Goal: Task Accomplishment & Management: Manage account settings

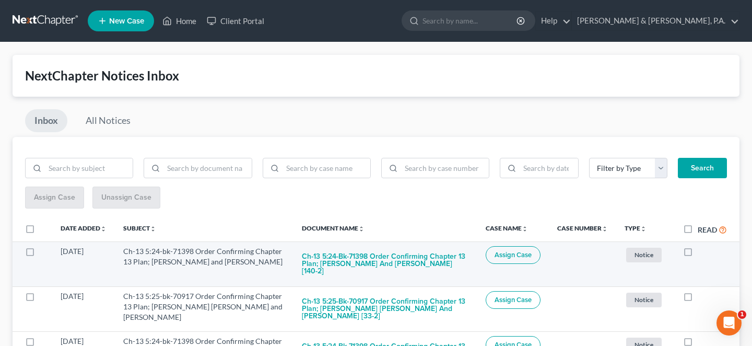
click at [698, 254] on label at bounding box center [698, 254] width 0 height 0
click at [702, 246] on input "checkbox" at bounding box center [705, 249] width 7 height 7
checkbox input "true"
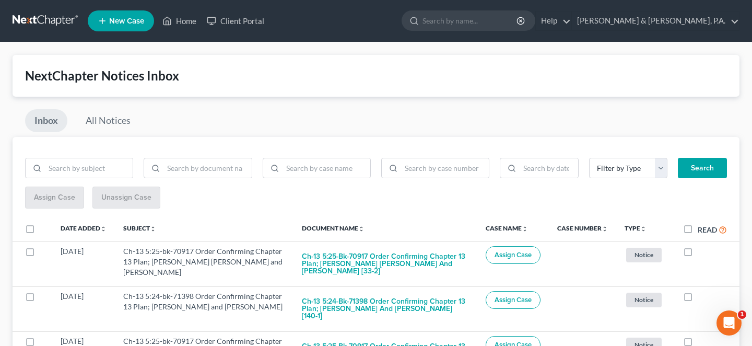
click at [698, 254] on label at bounding box center [698, 254] width 0 height 0
click at [702, 246] on input "checkbox" at bounding box center [705, 249] width 7 height 7
checkbox input "true"
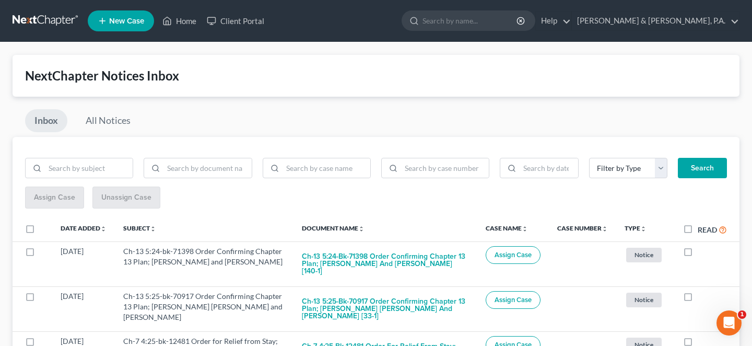
click at [698, 254] on label at bounding box center [698, 254] width 0 height 0
click at [702, 246] on input "checkbox" at bounding box center [705, 249] width 7 height 7
checkbox input "true"
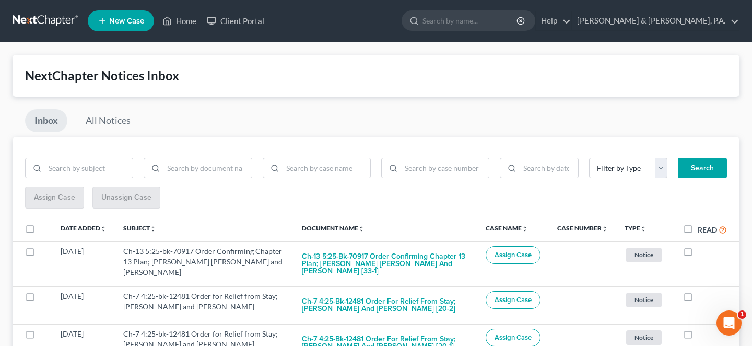
click at [698, 254] on label at bounding box center [698, 254] width 0 height 0
click at [702, 246] on input "checkbox" at bounding box center [705, 249] width 7 height 7
checkbox input "true"
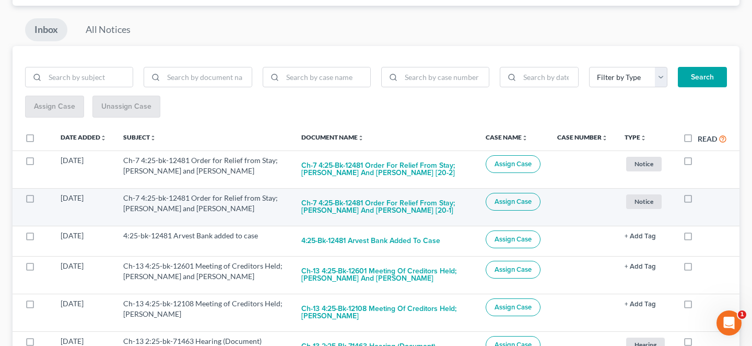
scroll to position [122, 0]
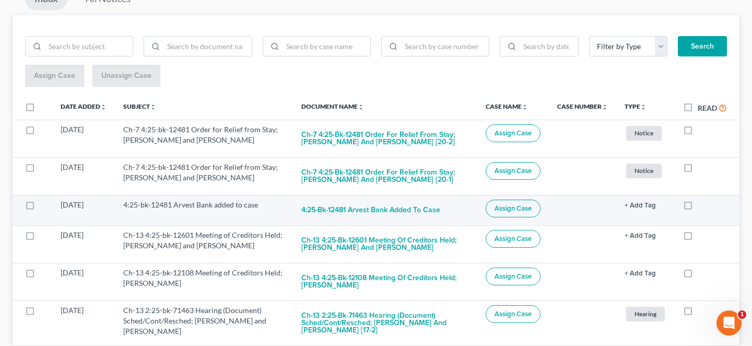
click at [698, 207] on label at bounding box center [698, 207] width 0 height 0
click at [702, 200] on input "checkbox" at bounding box center [705, 203] width 7 height 7
checkbox input "true"
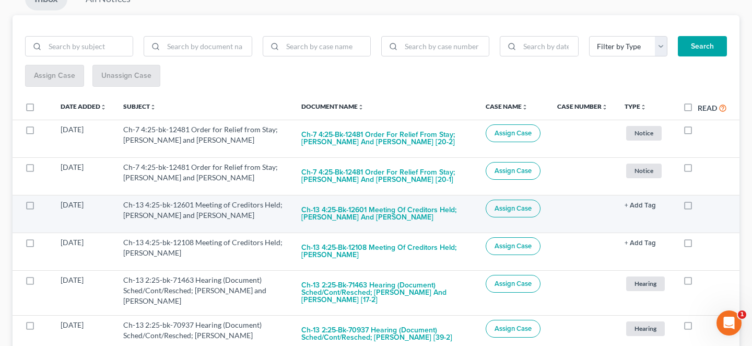
click at [698, 207] on label at bounding box center [698, 207] width 0 height 0
click at [702, 200] on input "checkbox" at bounding box center [705, 203] width 7 height 7
checkbox input "true"
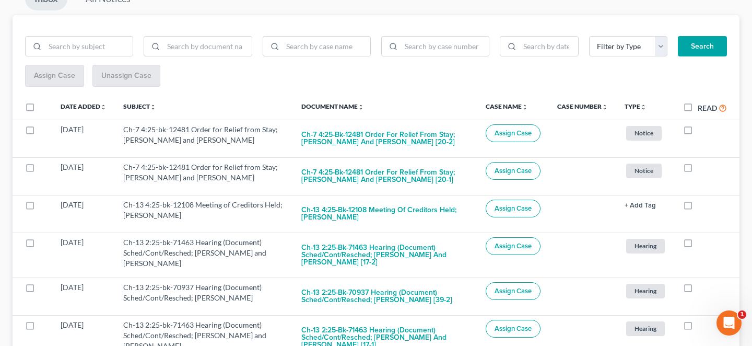
click at [698, 207] on label at bounding box center [698, 207] width 0 height 0
click at [702, 200] on input "checkbox" at bounding box center [705, 203] width 7 height 7
checkbox input "true"
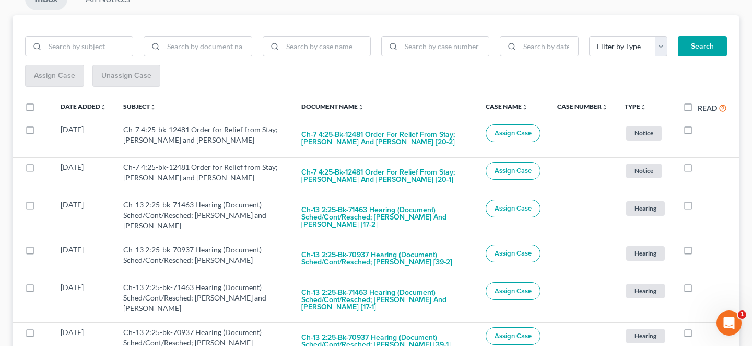
click at [698, 207] on label at bounding box center [698, 207] width 0 height 0
click at [702, 200] on input "checkbox" at bounding box center [705, 203] width 7 height 7
checkbox input "true"
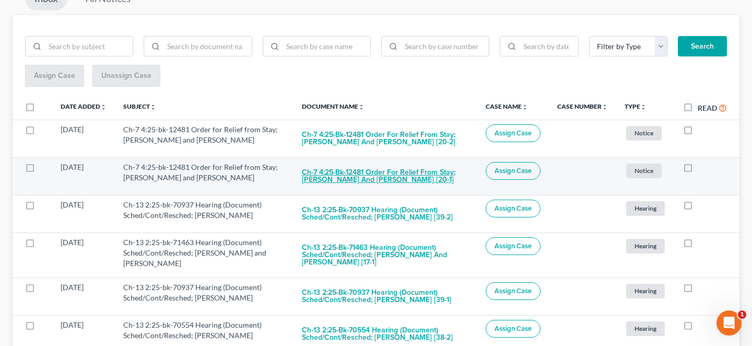
click at [390, 162] on button "Ch-7 4:25-bk-12481 Order for Relief from Stay; David VanWhy and Charlotte VanWh…" at bounding box center [385, 176] width 167 height 28
checkbox input "true"
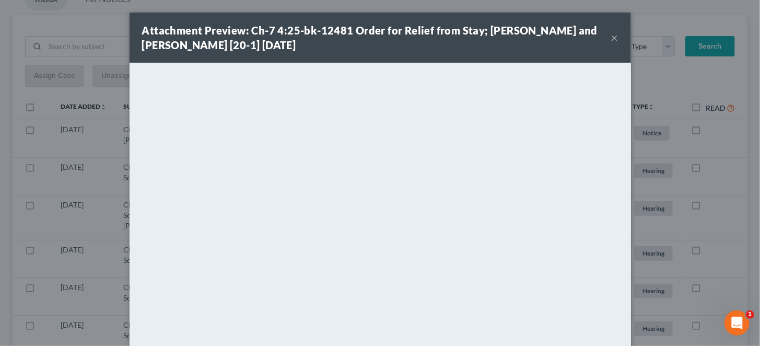
click at [601, 29] on div "Attachment Preview: Ch-7 4:25-bk-12481 Order for Relief from Stay; David VanWhy…" at bounding box center [381, 38] width 502 height 50
click at [611, 31] on button "×" at bounding box center [614, 37] width 7 height 13
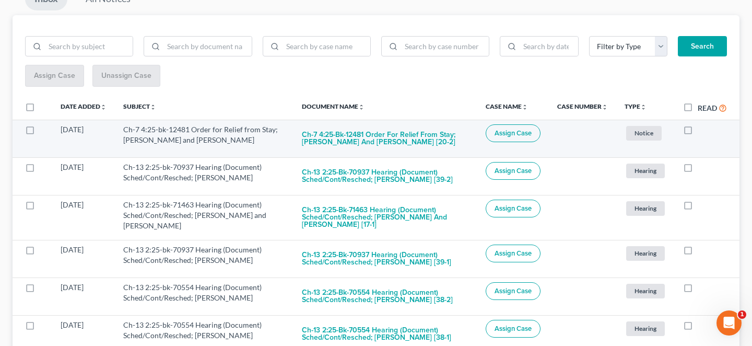
click at [698, 132] on label at bounding box center [698, 132] width 0 height 0
click at [702, 124] on input "checkbox" at bounding box center [705, 127] width 7 height 7
checkbox input "true"
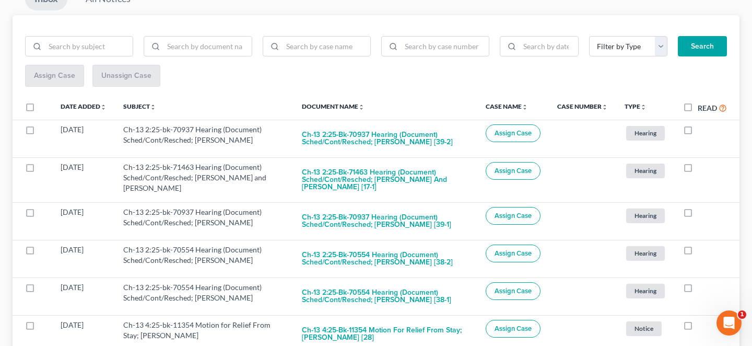
click at [698, 132] on label at bounding box center [698, 132] width 0 height 0
click at [702, 124] on input "checkbox" at bounding box center [705, 127] width 7 height 7
checkbox input "true"
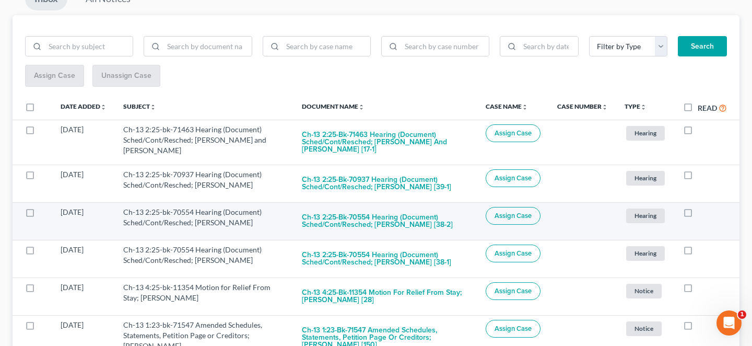
click at [698, 215] on label at bounding box center [698, 215] width 0 height 0
click at [702, 207] on input "checkbox" at bounding box center [705, 210] width 7 height 7
checkbox input "true"
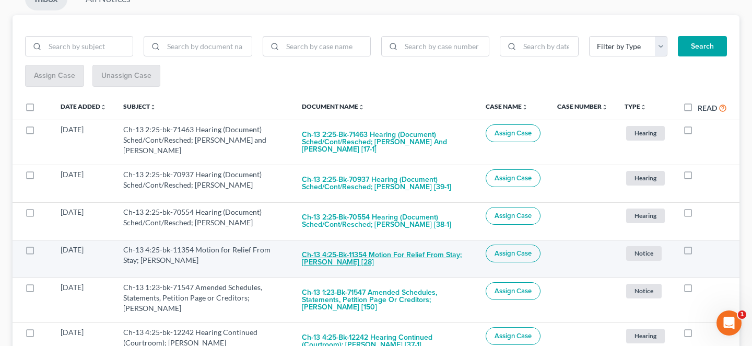
click at [367, 245] on button "Ch-13 4:25-bk-11354 Motion for Relief From Stay; LaShawn Allise Kelley [28]" at bounding box center [385, 259] width 167 height 28
checkbox input "true"
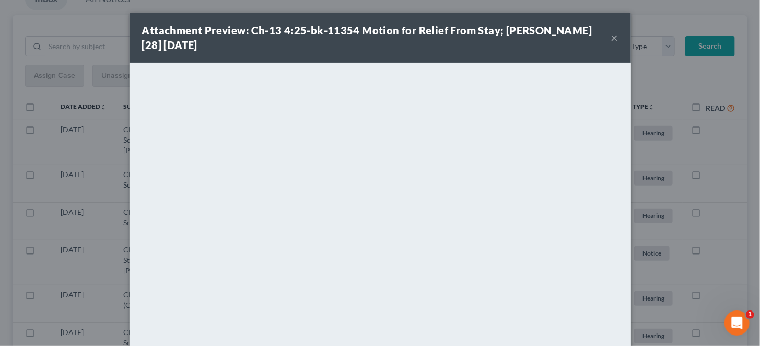
click at [611, 34] on button "×" at bounding box center [614, 37] width 7 height 13
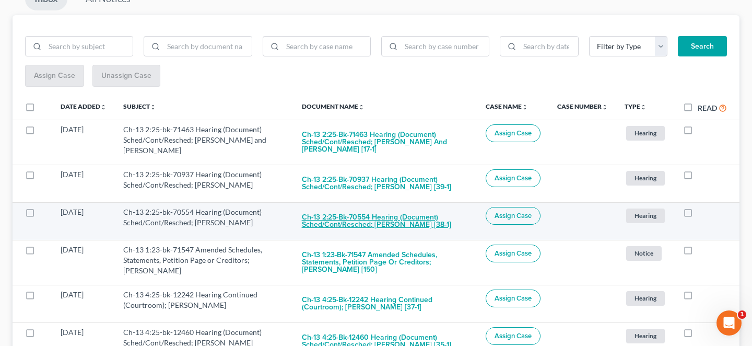
click at [401, 207] on button "Ch-13 2:25-bk-70554 Hearing (Document) Sched/Cont/Resched; Chrystal Lee Levy [3…" at bounding box center [385, 221] width 167 height 28
checkbox input "true"
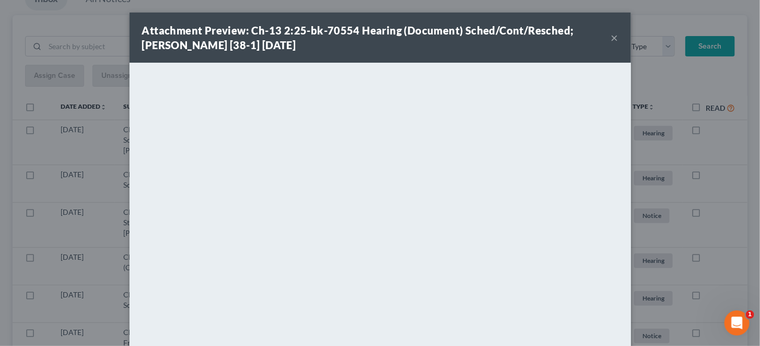
click at [601, 33] on div "Attachment Preview: Ch-13 2:25-bk-70554 Hearing (Document) Sched/Cont/Resched; …" at bounding box center [381, 38] width 502 height 50
click at [611, 36] on button "×" at bounding box center [614, 37] width 7 height 13
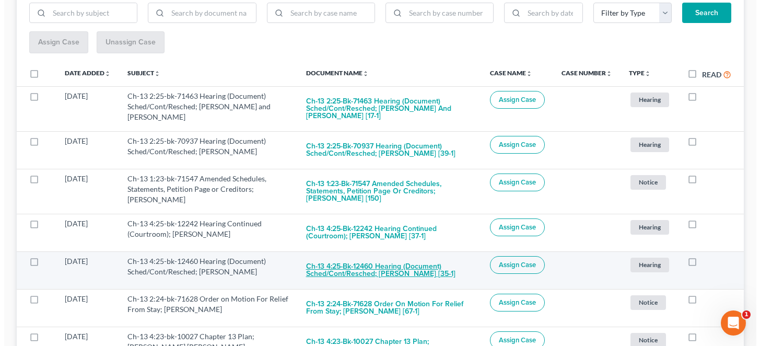
scroll to position [183, 0]
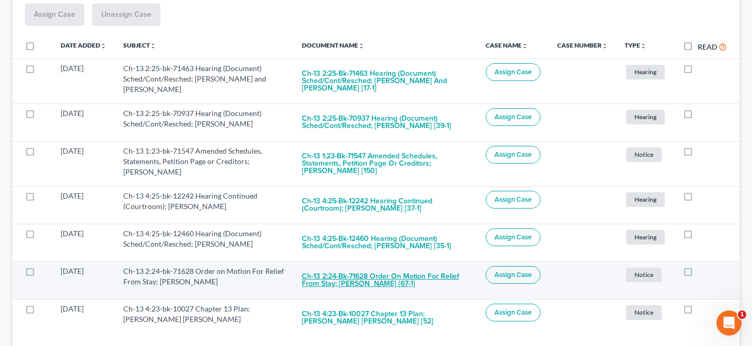
click at [340, 266] on button "Ch-13 2:24-bk-71628 Order on Motion For Relief From Stay; [PERSON_NAME] [67-1]" at bounding box center [385, 280] width 167 height 28
checkbox input "true"
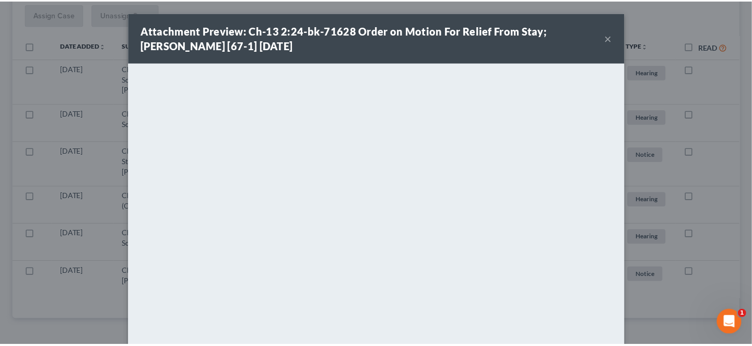
scroll to position [147, 0]
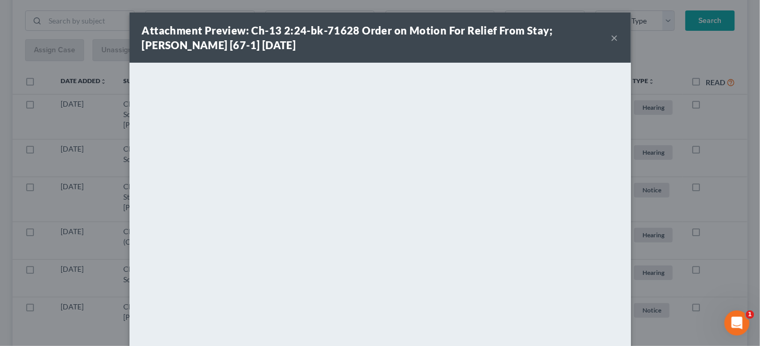
click at [611, 37] on button "×" at bounding box center [614, 37] width 7 height 13
